Goal: Task Accomplishment & Management: Manage account settings

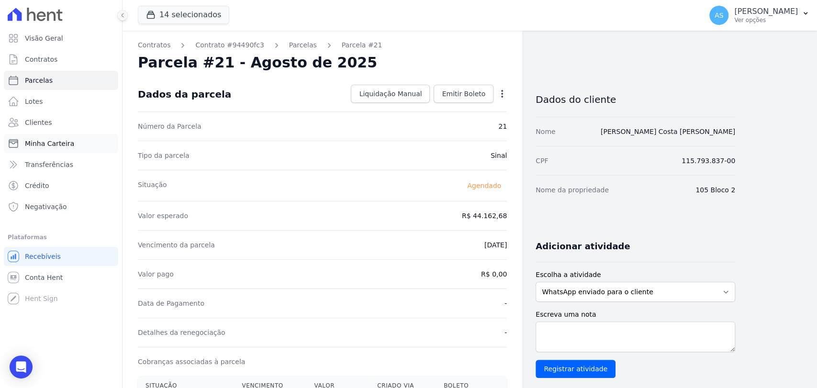
click at [65, 144] on span "Minha Carteira" at bounding box center [49, 144] width 49 height 10
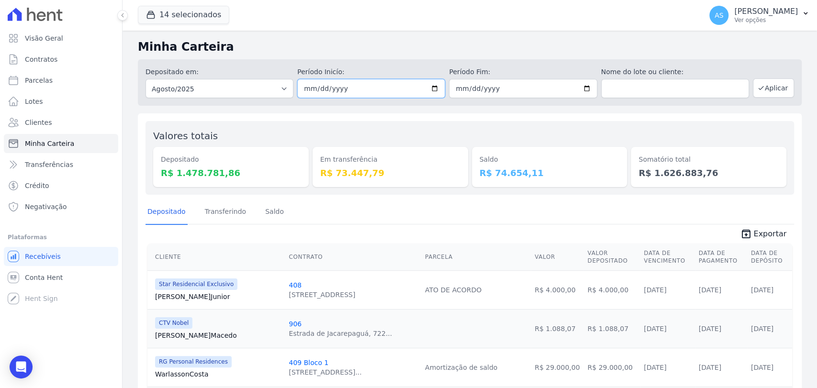
click at [434, 89] on input "2025-08-01" at bounding box center [371, 88] width 148 height 19
type input "[DATE]"
click at [583, 90] on input "2025-08-31" at bounding box center [523, 88] width 148 height 19
type input "[DATE]"
click at [773, 90] on button "Aplicar" at bounding box center [773, 87] width 41 height 19
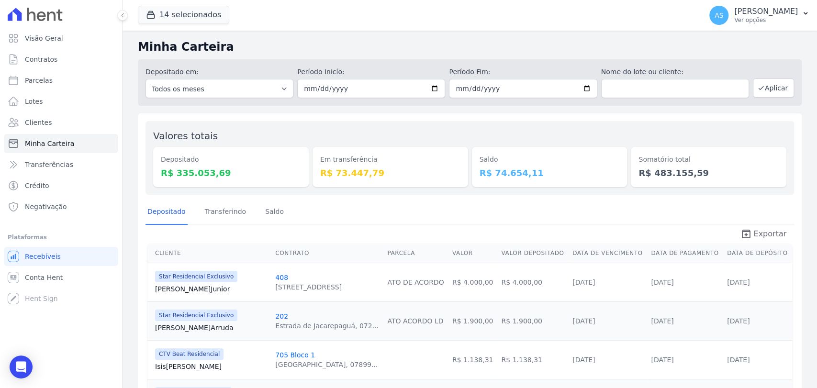
click at [765, 234] on span "Exportar" at bounding box center [769, 233] width 33 height 11
click at [232, 208] on link "Transferindo" at bounding box center [225, 212] width 45 height 25
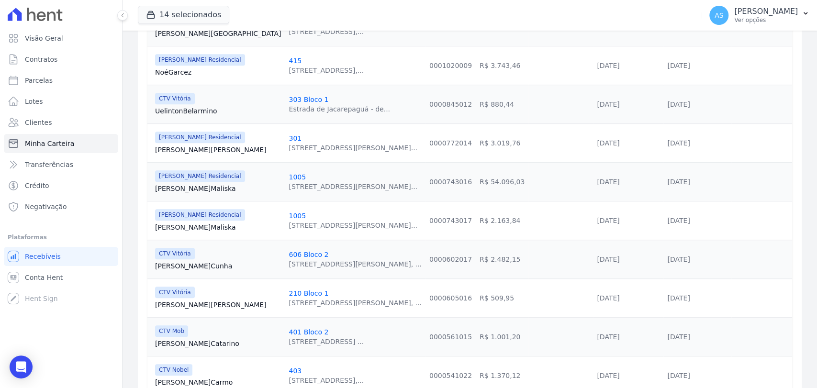
scroll to position [364, 0]
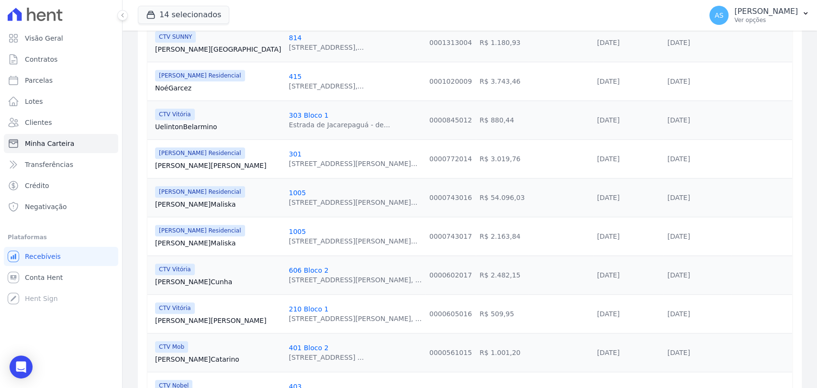
click at [168, 316] on link "[PERSON_NAME] Silva" at bounding box center [218, 321] width 126 height 10
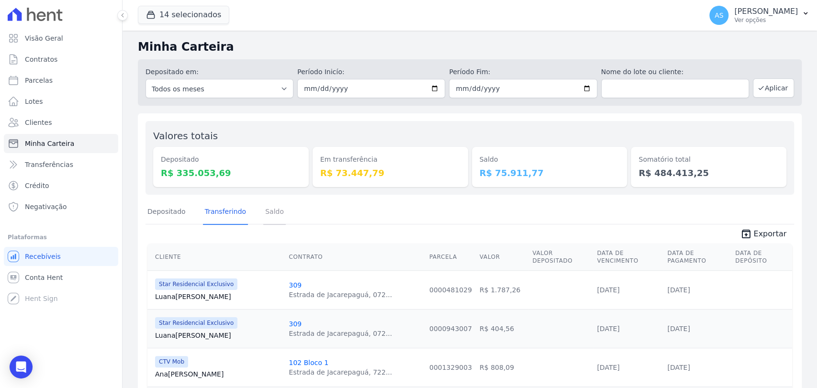
click at [267, 212] on link "Saldo" at bounding box center [274, 212] width 22 height 25
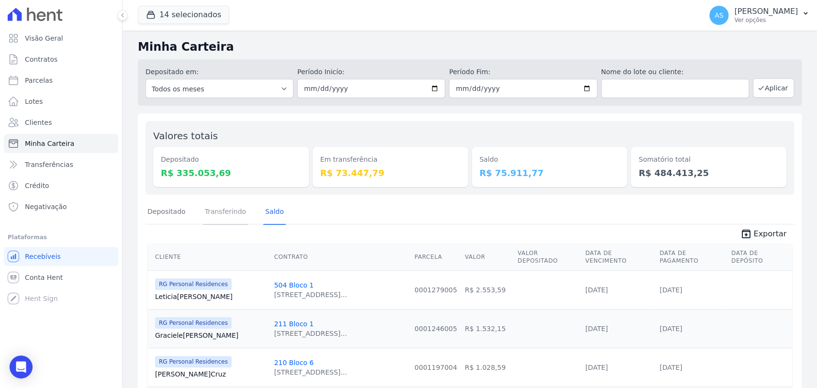
click at [221, 212] on link "Transferindo" at bounding box center [225, 212] width 45 height 25
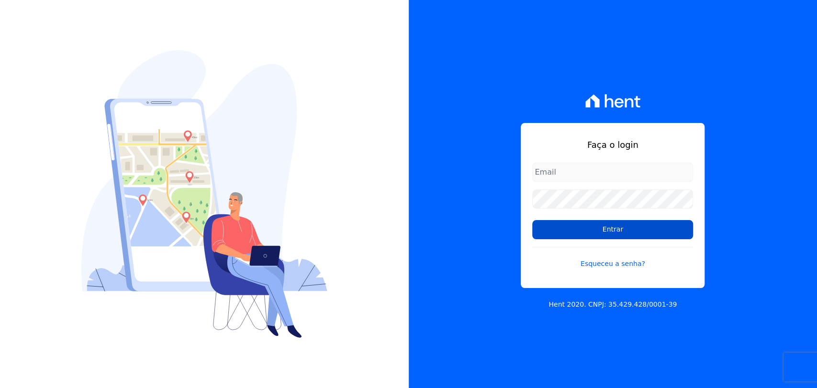
type input "andreza.sousa@grupoctv.com.br"
click at [583, 225] on input "Entrar" at bounding box center [612, 229] width 161 height 19
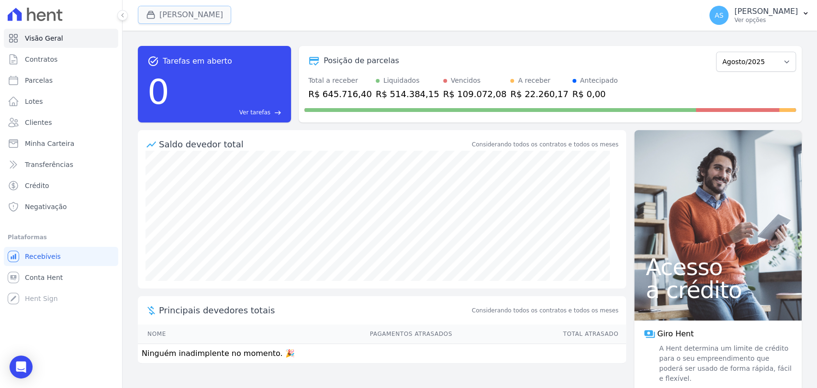
click at [147, 20] on button "[PERSON_NAME]" at bounding box center [184, 15] width 93 height 18
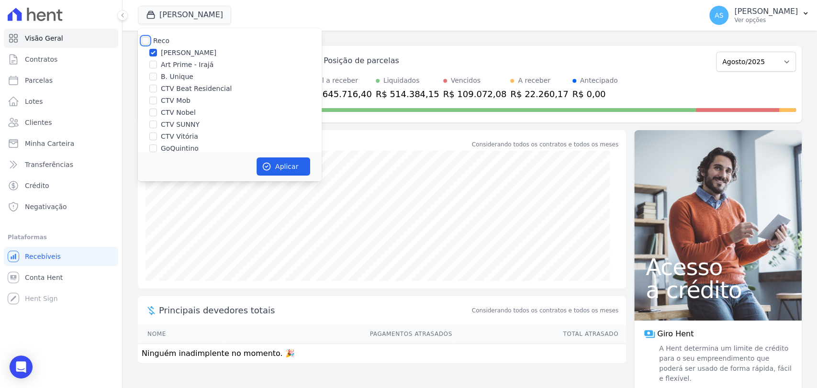
click at [147, 38] on input "Reco" at bounding box center [146, 41] width 8 height 8
checkbox input "true"
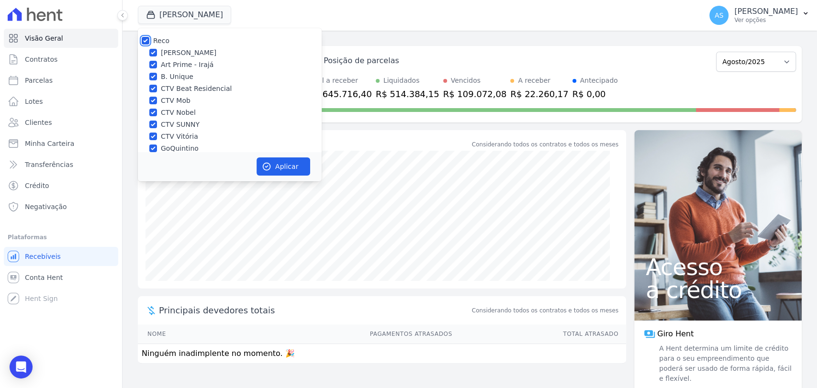
checkbox input "true"
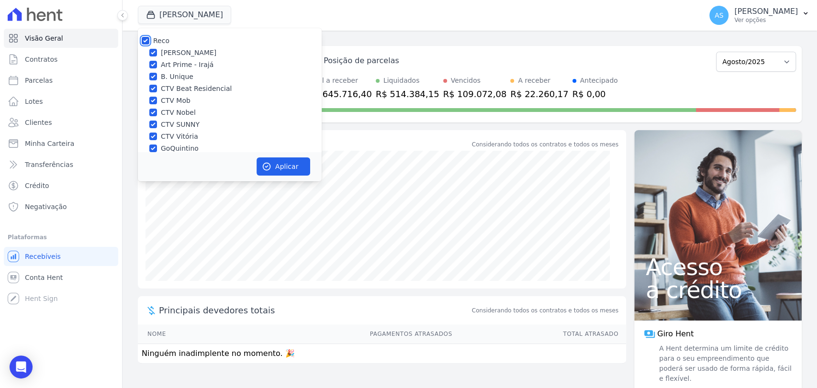
checkbox input "true"
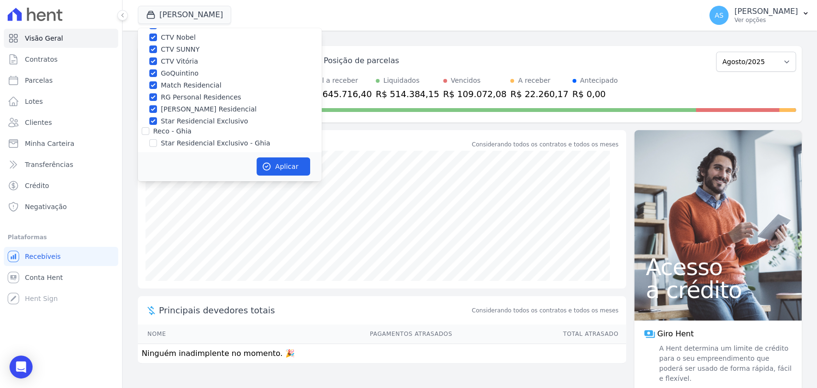
scroll to position [79, 0]
click at [178, 143] on label "Star Residencial Exclusivo - Ghia" at bounding box center [215, 139] width 109 height 10
click at [157, 143] on input "Star Residencial Exclusivo - Ghia" at bounding box center [153, 139] width 8 height 8
checkbox input "true"
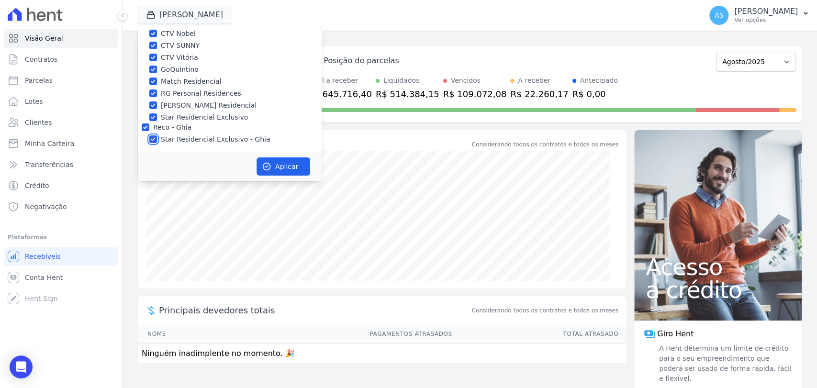
checkbox input "true"
click at [280, 165] on button "Aplicar" at bounding box center [284, 166] width 54 height 18
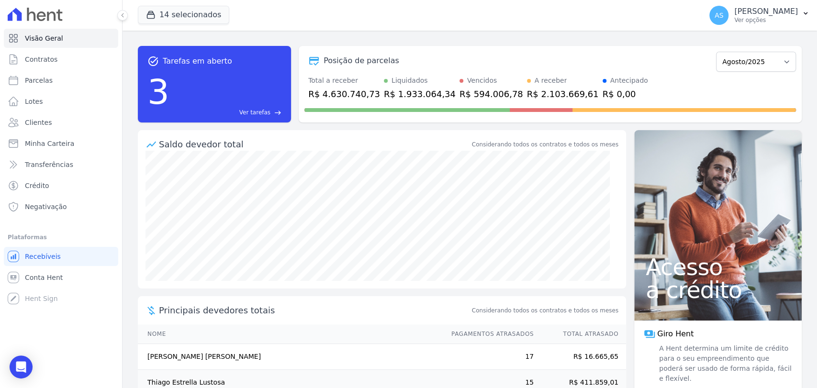
click at [264, 109] on span "Ver tarefas" at bounding box center [254, 112] width 31 height 9
